Goal: Navigation & Orientation: Find specific page/section

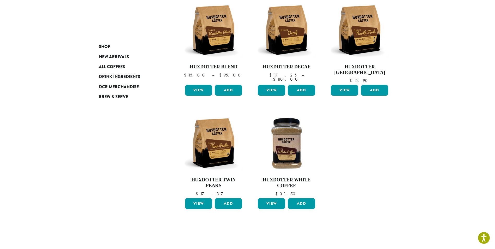
scroll to position [104, 0]
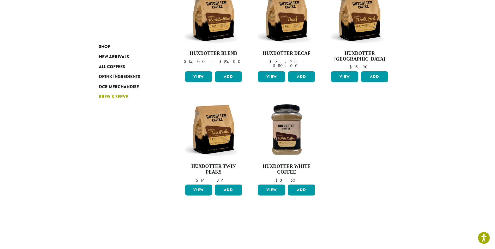
click at [125, 96] on span "Brew & Serve" at bounding box center [113, 97] width 29 height 7
click at [124, 87] on span "DCR Merchandise" at bounding box center [119, 87] width 40 height 7
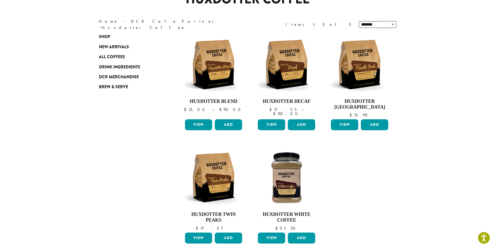
scroll to position [0, 0]
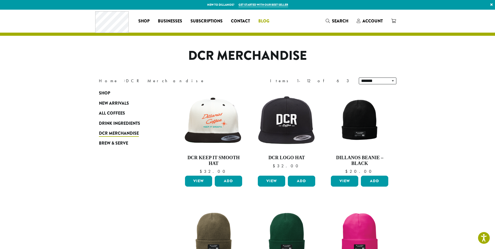
click at [259, 21] on span "Blog" at bounding box center [263, 21] width 11 height 7
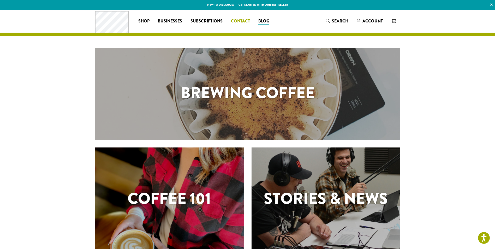
click at [241, 23] on span "Contact" at bounding box center [240, 21] width 19 height 7
